Goal: Task Accomplishment & Management: Manage account settings

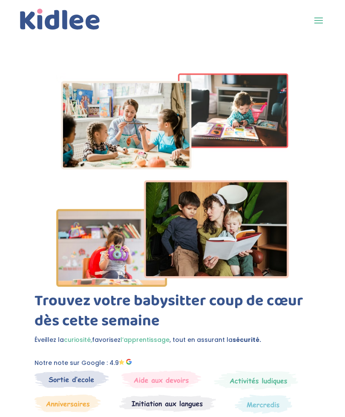
click at [315, 24] on span at bounding box center [319, 20] width 14 height 14
click at [317, 22] on span at bounding box center [319, 20] width 14 height 14
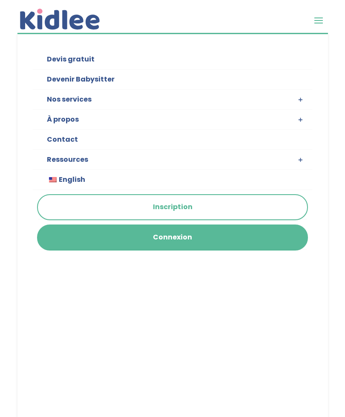
click at [219, 239] on link "Connexion" at bounding box center [173, 237] width 270 height 24
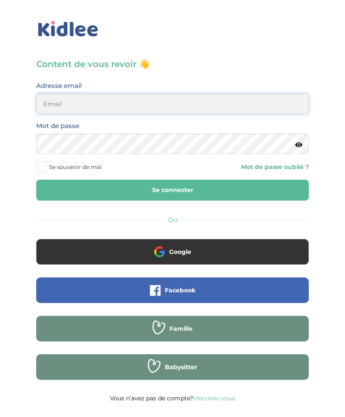
type input "gracenguya19@gmail.com"
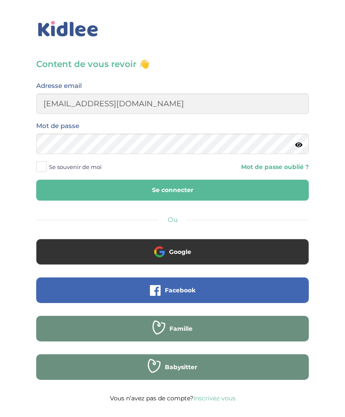
click at [173, 190] on button "Se connecter" at bounding box center [172, 190] width 273 height 21
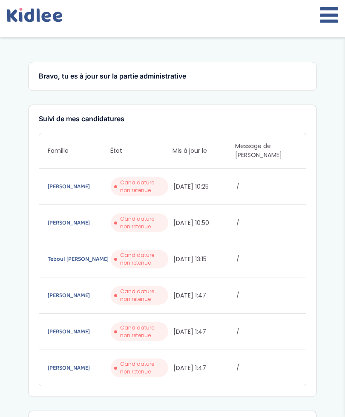
click at [328, 20] on icon at bounding box center [329, 14] width 18 height 21
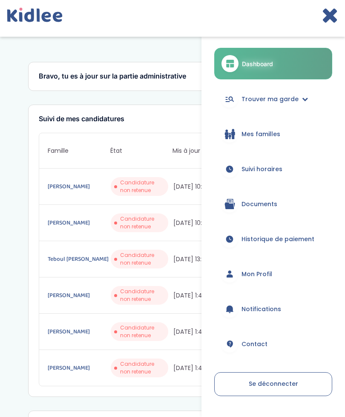
click at [284, 237] on span "Historique de paiement" at bounding box center [278, 239] width 73 height 9
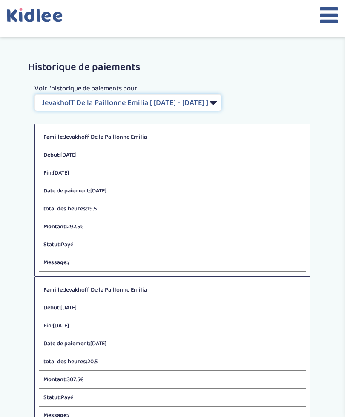
click at [222, 107] on select "Filtrer par Contrat [PERSON_NAME] De la Paillonne Emilia [ [DATE] - [DATE] ] [P…" at bounding box center [128, 102] width 187 height 17
click at [222, 102] on select "Filtrer par Contrat [PERSON_NAME] De la Paillonne Emilia [ [DATE] - [DATE] ] [P…" at bounding box center [128, 102] width 187 height 17
select select "2138"
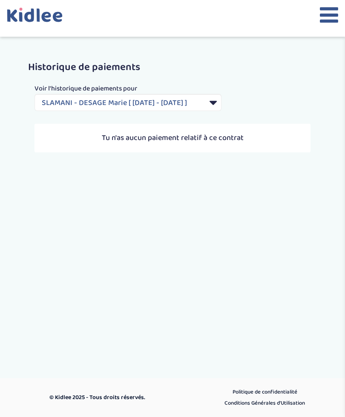
click at [325, 20] on icon at bounding box center [329, 14] width 18 height 21
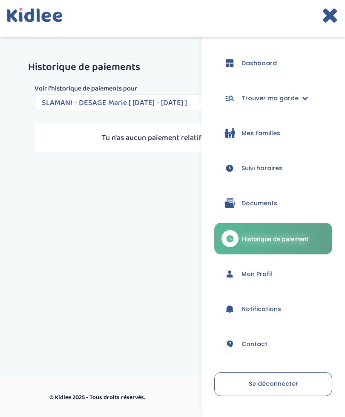
click at [270, 136] on span "Mes familles" at bounding box center [261, 133] width 39 height 9
click at [275, 131] on span "Mes familles" at bounding box center [261, 133] width 39 height 9
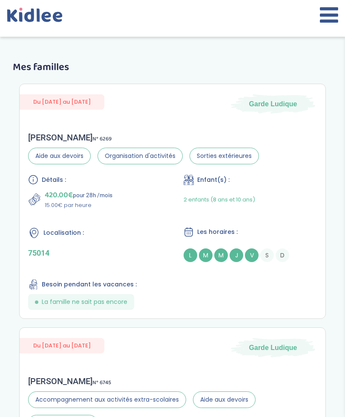
click at [330, 19] on icon at bounding box center [329, 14] width 18 height 21
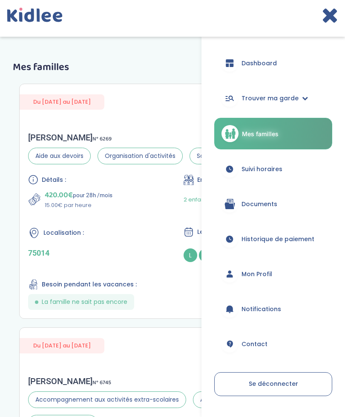
click at [264, 170] on span "Suivi horaires" at bounding box center [262, 169] width 41 height 9
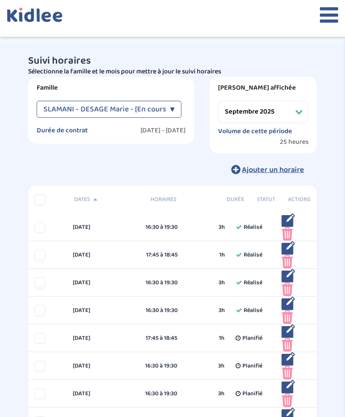
select select "septembre 2025"
